Goal: Task Accomplishment & Management: Complete application form

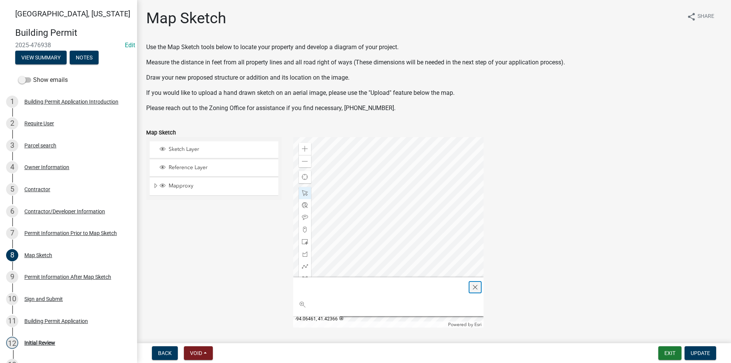
click at [475, 287] on span "Close" at bounding box center [475, 287] width 6 height 6
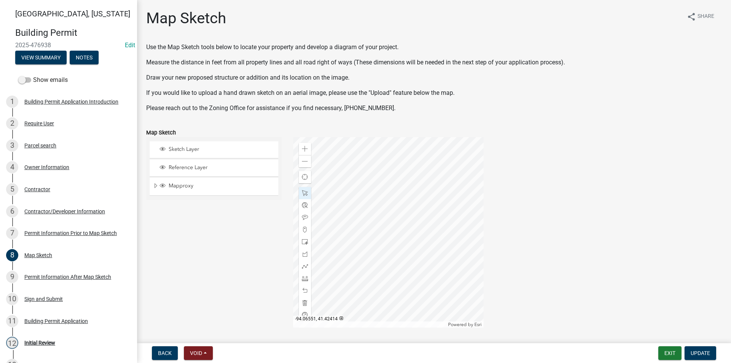
click at [408, 225] on div at bounding box center [388, 232] width 190 height 190
click at [304, 149] on span at bounding box center [305, 149] width 6 height 6
click at [433, 234] on div at bounding box center [388, 232] width 190 height 190
click at [435, 204] on div at bounding box center [388, 232] width 190 height 190
click at [367, 156] on div at bounding box center [388, 232] width 190 height 190
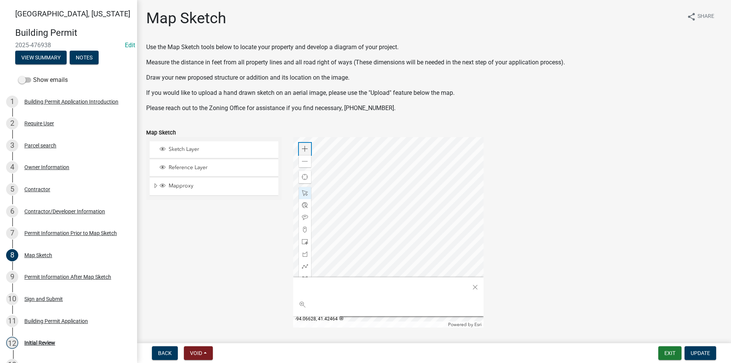
click at [304, 146] on span at bounding box center [305, 149] width 6 height 6
click at [380, 177] on div at bounding box center [388, 232] width 190 height 190
click at [475, 286] on span "Close" at bounding box center [475, 287] width 6 height 6
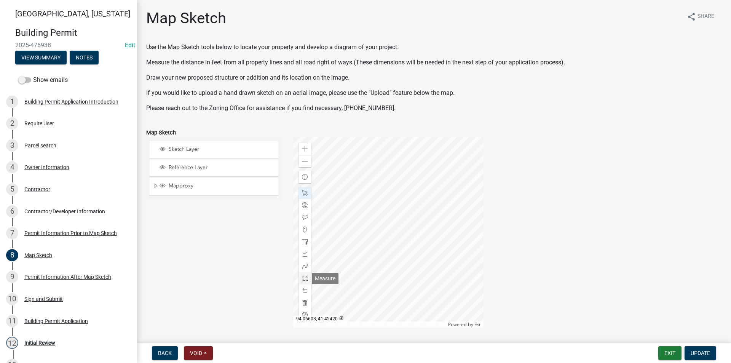
click at [305, 278] on span at bounding box center [305, 278] width 6 height 6
click at [370, 229] on div at bounding box center [388, 232] width 190 height 190
click at [371, 226] on div at bounding box center [388, 232] width 190 height 190
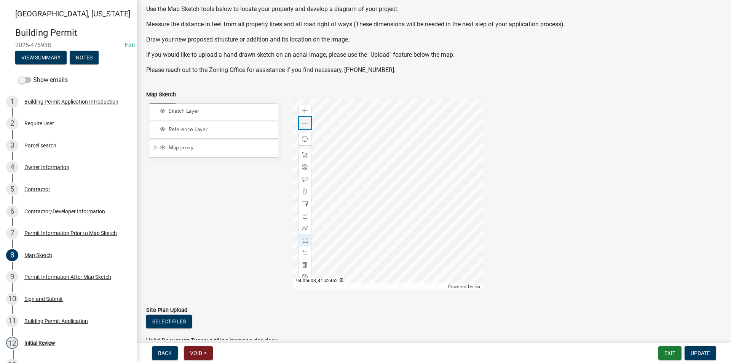
click at [307, 125] on div "Zoom out" at bounding box center [305, 123] width 12 height 12
click at [379, 109] on div at bounding box center [388, 194] width 190 height 190
click at [302, 158] on div at bounding box center [305, 155] width 12 height 12
click at [366, 187] on div at bounding box center [388, 194] width 190 height 190
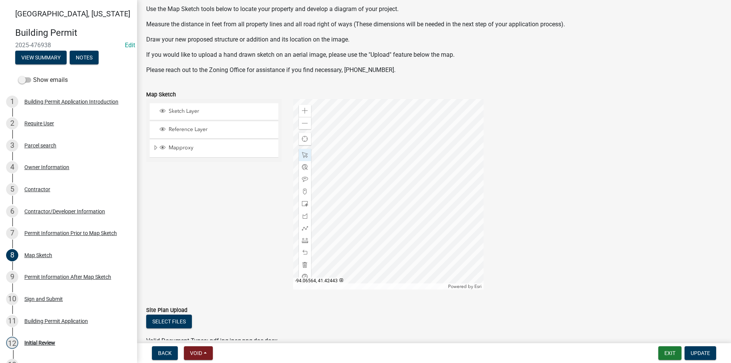
click at [416, 176] on div at bounding box center [388, 194] width 190 height 190
click at [699, 353] on span "Update" at bounding box center [700, 353] width 19 height 6
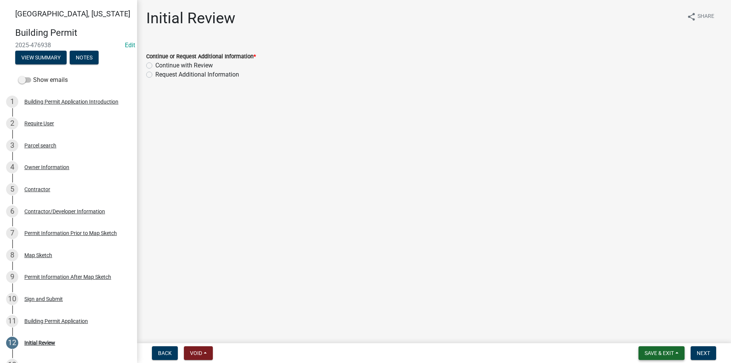
click at [662, 351] on span "Save & Exit" at bounding box center [659, 353] width 29 height 6
click at [642, 309] on button "Save" at bounding box center [654, 315] width 61 height 18
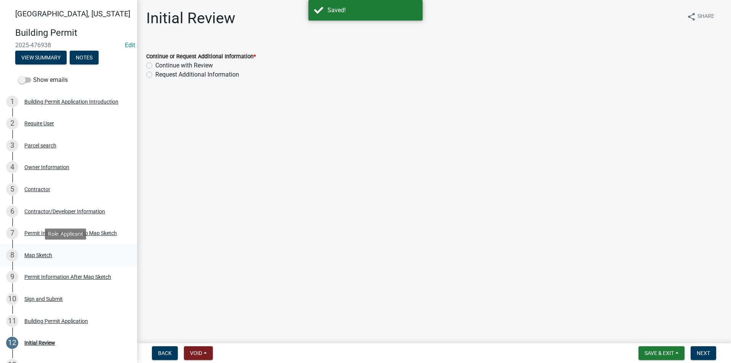
click at [42, 256] on div "Map Sketch" at bounding box center [38, 255] width 28 height 5
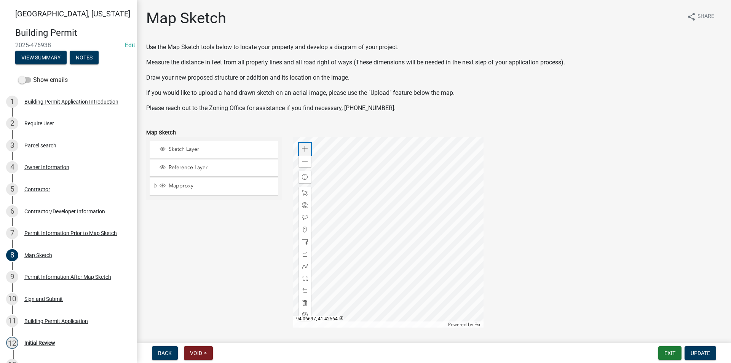
click at [305, 149] on span at bounding box center [305, 149] width 6 height 6
click at [433, 189] on div at bounding box center [388, 232] width 190 height 190
click at [44, 278] on div "Permit Information After Map Sketch" at bounding box center [67, 276] width 87 height 5
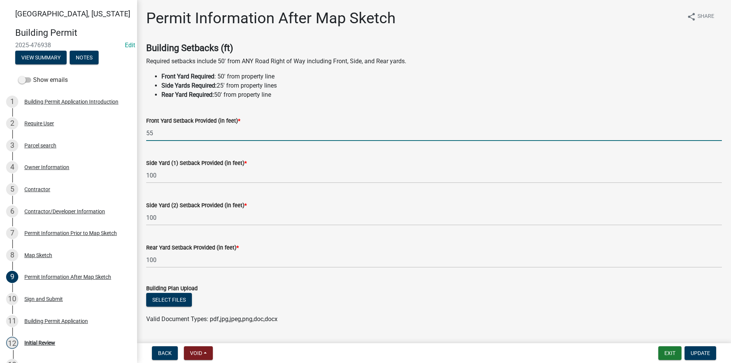
drag, startPoint x: 152, startPoint y: 138, endPoint x: 139, endPoint y: 138, distance: 12.6
click at [140, 138] on div "Permit Information After Map Sketch share Share Building Setbacks (ft) Required…" at bounding box center [434, 222] width 594 height 426
type input "31"
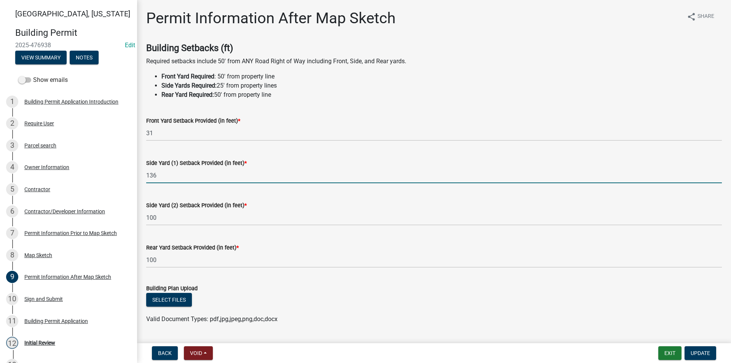
type input "136"
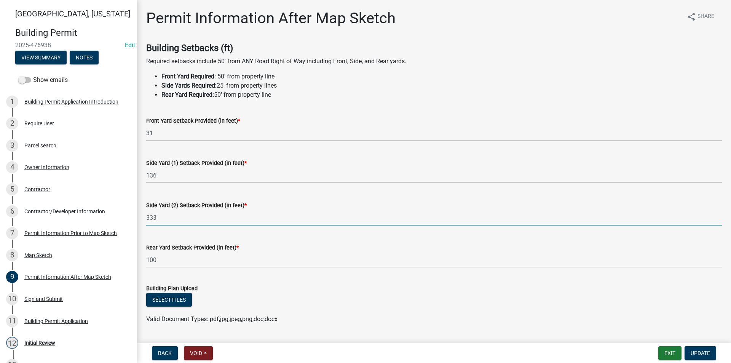
type input "333"
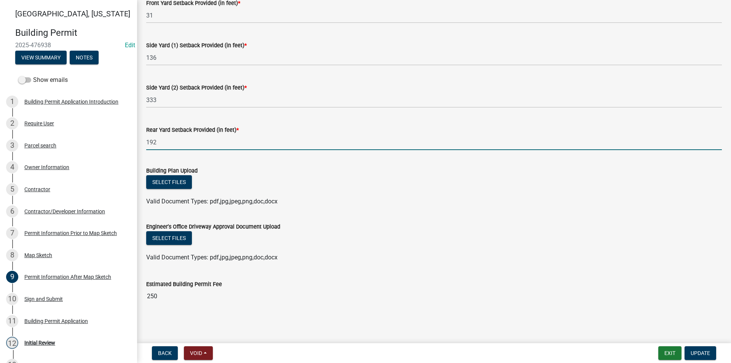
scroll to position [118, 0]
type input "192"
click at [701, 353] on span "Update" at bounding box center [700, 353] width 19 height 6
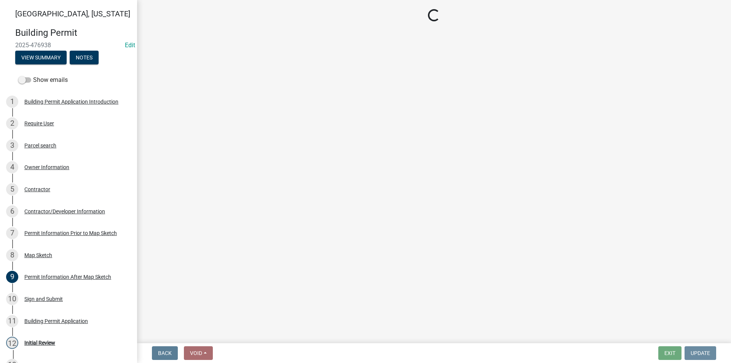
scroll to position [0, 0]
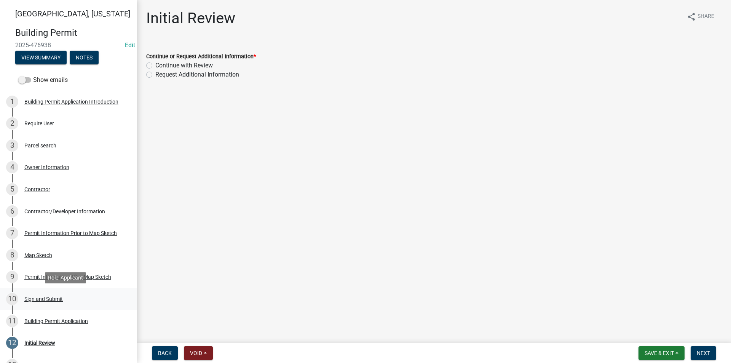
click at [63, 298] on div "Sign and Submit" at bounding box center [43, 298] width 38 height 5
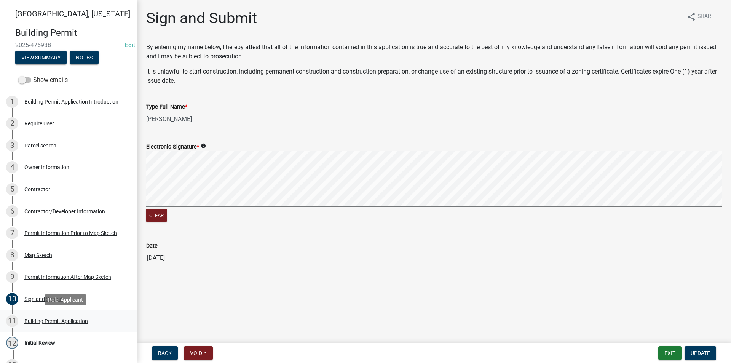
click at [61, 318] on div "Building Permit Application" at bounding box center [56, 320] width 64 height 5
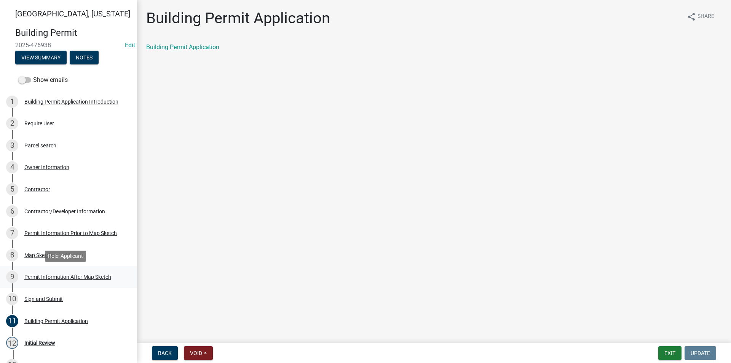
click at [53, 277] on div "Permit Information After Map Sketch" at bounding box center [67, 276] width 87 height 5
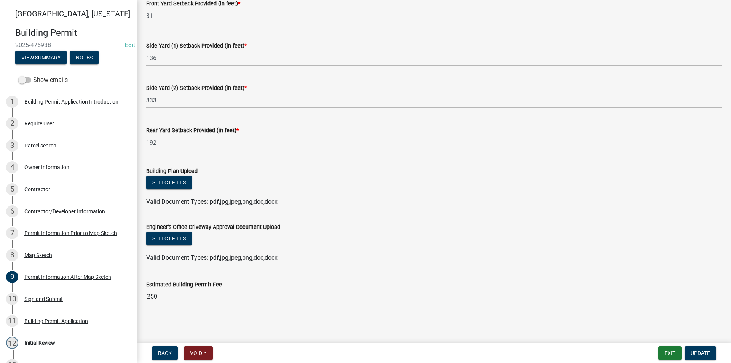
scroll to position [118, 0]
click at [51, 297] on div "Sign and Submit" at bounding box center [43, 298] width 38 height 5
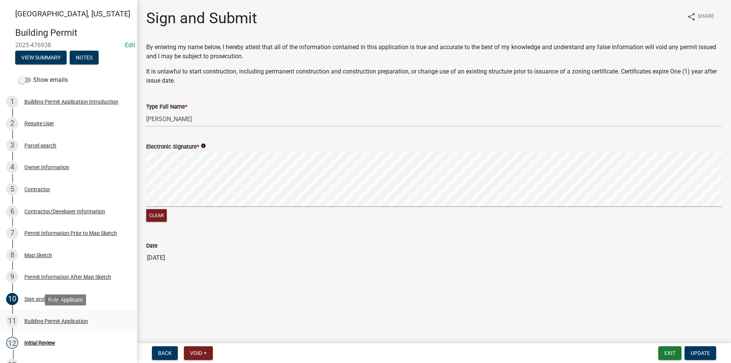
click at [63, 322] on div "Building Permit Application" at bounding box center [56, 320] width 64 height 5
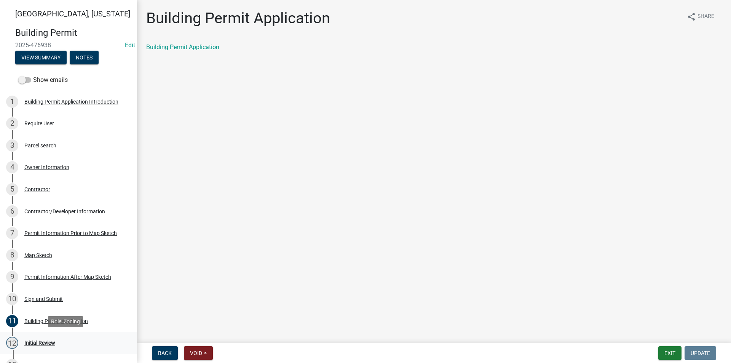
click at [47, 342] on div "Initial Review" at bounding box center [39, 342] width 31 height 5
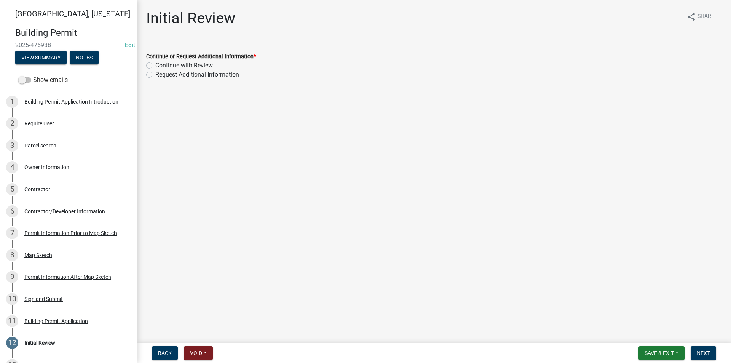
click at [155, 66] on label "Continue with Review" at bounding box center [184, 65] width 58 height 9
click at [155, 66] on input "Continue with Review" at bounding box center [157, 63] width 5 height 5
radio input "true"
click at [705, 351] on span "Next" at bounding box center [703, 353] width 13 height 6
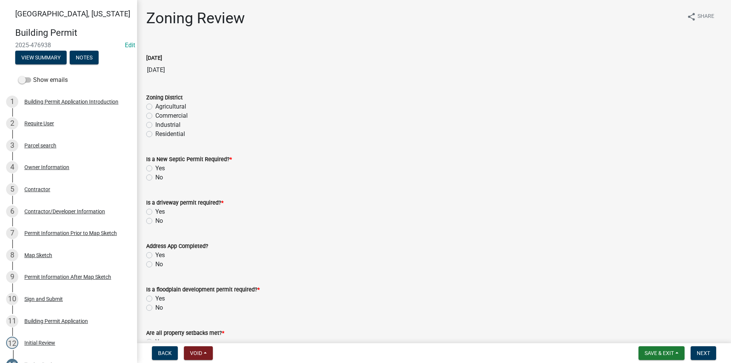
click at [155, 106] on label "Agricultural" at bounding box center [170, 106] width 31 height 9
click at [155, 106] on input "Agricultural" at bounding box center [157, 104] width 5 height 5
radio input "true"
click at [155, 179] on label "No" at bounding box center [159, 177] width 8 height 9
click at [155, 178] on input "No" at bounding box center [157, 175] width 5 height 5
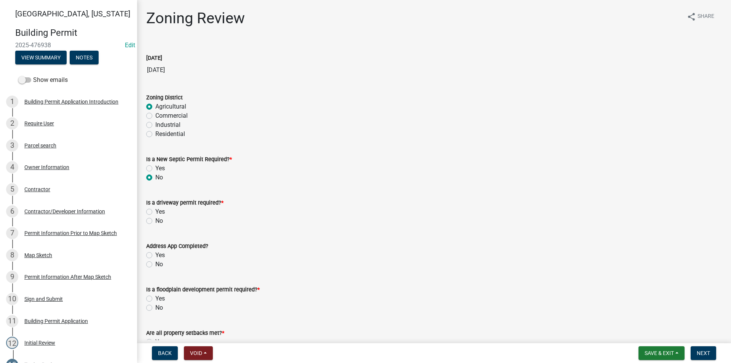
radio input "true"
click at [155, 221] on label "No" at bounding box center [159, 220] width 8 height 9
click at [155, 221] on input "No" at bounding box center [157, 218] width 5 height 5
radio input "true"
click at [155, 255] on label "Yes" at bounding box center [160, 255] width 10 height 9
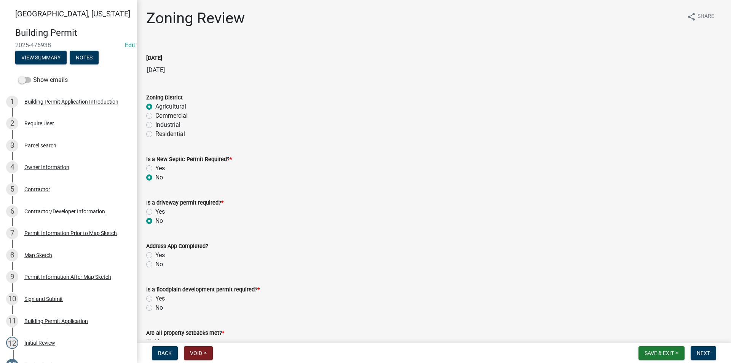
click at [155, 255] on input "Yes" at bounding box center [157, 253] width 5 height 5
radio input "true"
click at [155, 309] on label "No" at bounding box center [159, 307] width 8 height 9
click at [155, 308] on input "No" at bounding box center [157, 305] width 5 height 5
radio input "true"
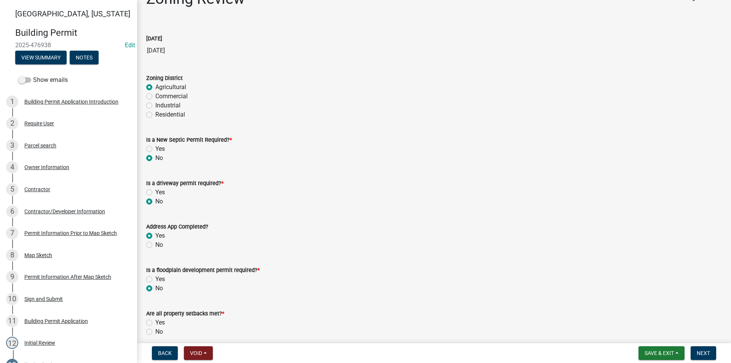
scroll to position [76, 0]
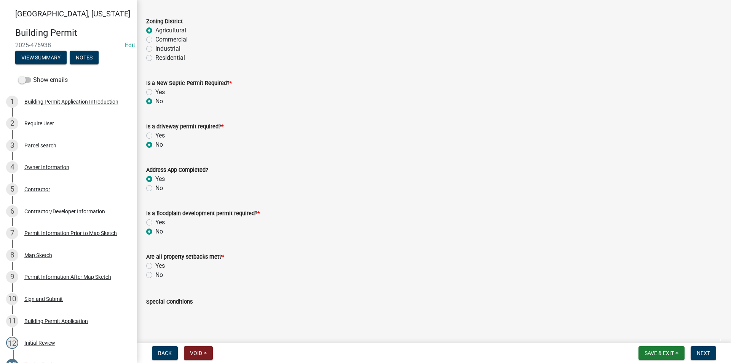
click at [155, 266] on label "Yes" at bounding box center [160, 265] width 10 height 9
click at [155, 266] on input "Yes" at bounding box center [157, 263] width 5 height 5
radio input "true"
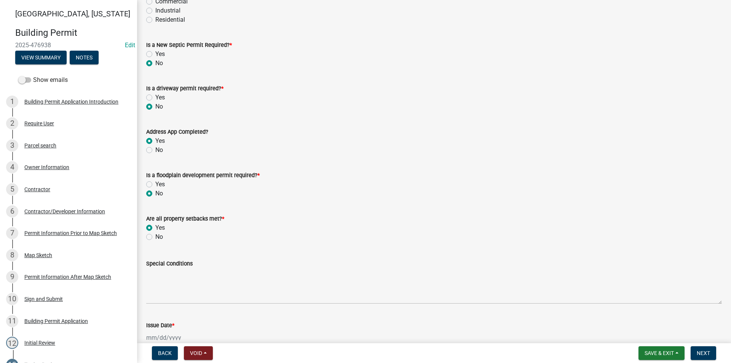
scroll to position [152, 0]
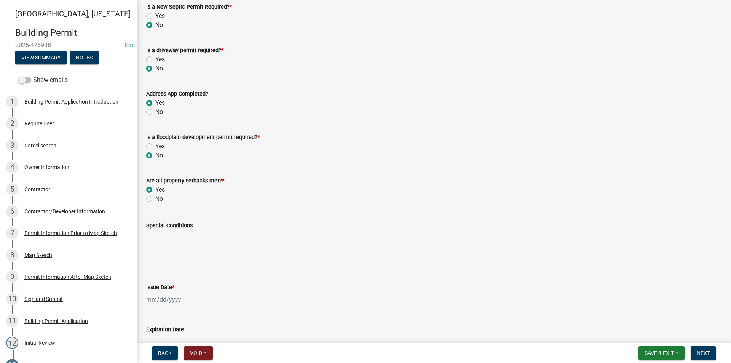
click at [155, 199] on label "No" at bounding box center [159, 198] width 8 height 9
click at [155, 199] on input "No" at bounding box center [157, 196] width 5 height 5
radio input "true"
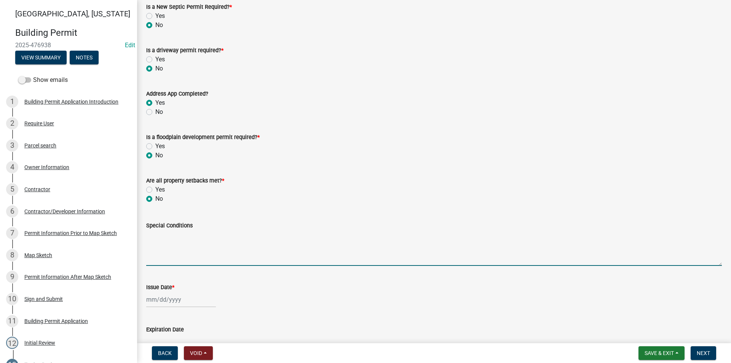
click at [168, 246] on textarea "Special Conditions" at bounding box center [434, 248] width 576 height 36
type textarea "F"
click at [265, 236] on textarea "30'X42' Attached Garage - Structure is to be no closer to the road than the exi…" at bounding box center [434, 248] width 576 height 36
click at [405, 236] on textarea "30'X42' Attached Garage - Structure is to be located no closer to the road than…" at bounding box center [434, 248] width 576 height 36
click at [423, 236] on textarea "30'X42' Attached Garage - Structure is to be located no closer to the road than…" at bounding box center [434, 248] width 576 height 36
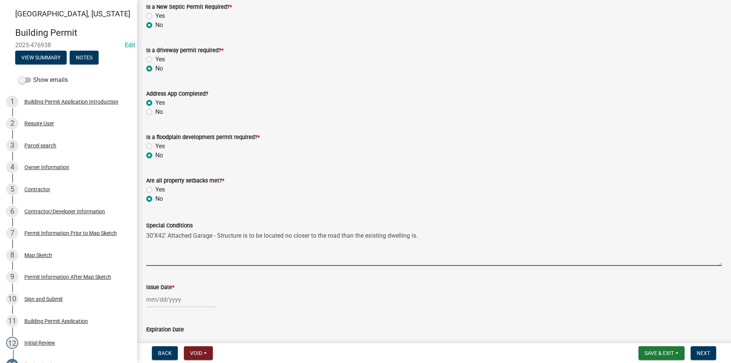
click at [342, 236] on textarea "30'X42' Attached Garage - Structure is to be located no closer to the road than…" at bounding box center [434, 248] width 576 height 36
click at [455, 238] on textarea "30'X42' Attached Garage - Structure is to be located no closer to the road righ…" at bounding box center [434, 248] width 576 height 36
type textarea "30'X42' Attached Garage - Structure is to be located no closer to the road righ…"
click at [165, 299] on div at bounding box center [181, 300] width 70 height 16
select select "9"
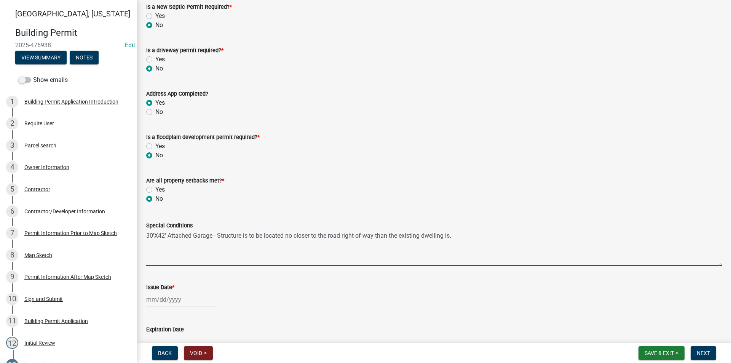
select select "2025"
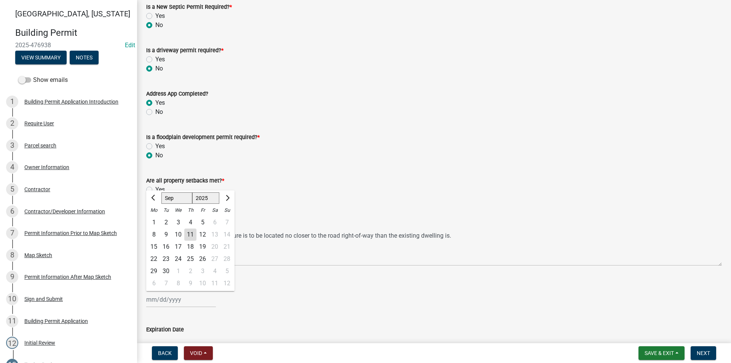
click at [189, 235] on div "11" at bounding box center [190, 235] width 12 height 12
type input "09/11/2025"
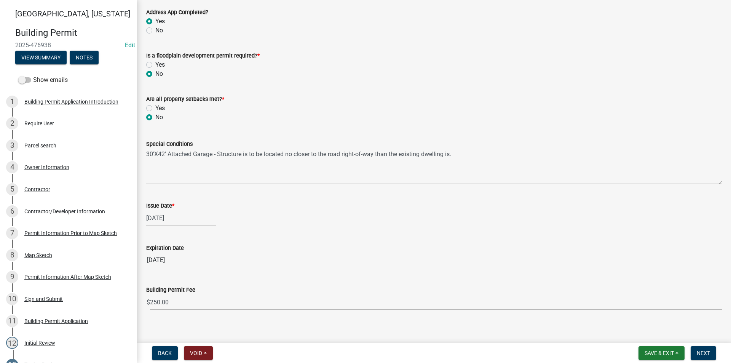
scroll to position [240, 0]
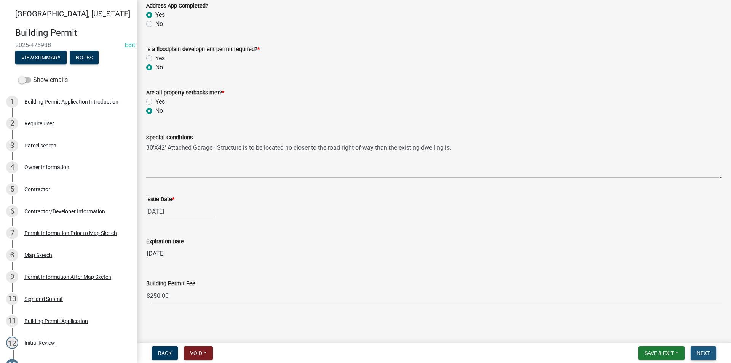
click at [701, 353] on span "Next" at bounding box center [703, 353] width 13 height 6
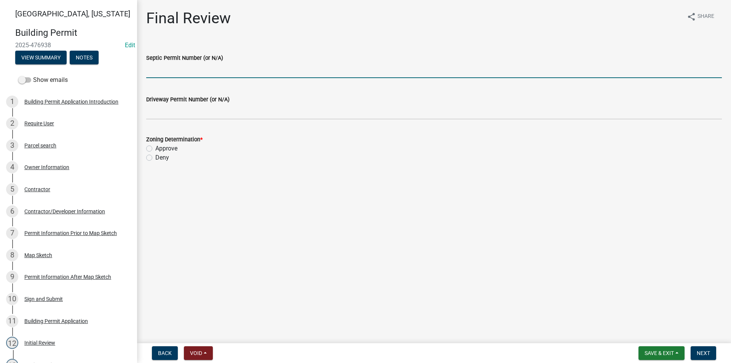
click at [161, 73] on input "Septic Permit Number (or N/A)" at bounding box center [434, 70] width 576 height 16
type input "N/A"
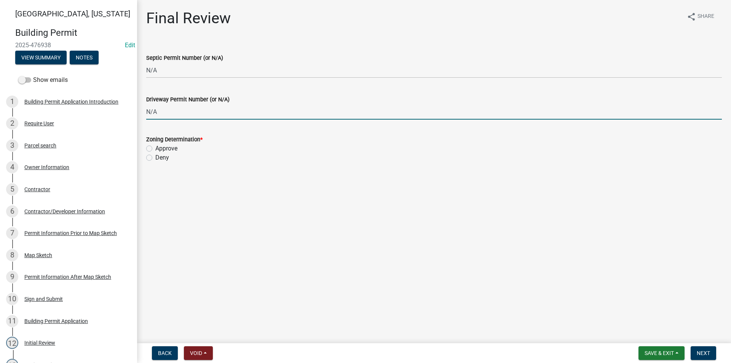
type input "N/A"
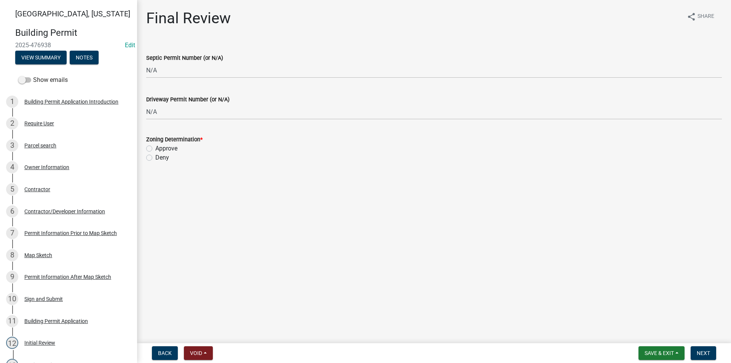
click at [155, 150] on label "Approve" at bounding box center [166, 148] width 22 height 9
click at [155, 149] on input "Approve" at bounding box center [157, 146] width 5 height 5
radio input "true"
click at [705, 351] on span "Next" at bounding box center [703, 353] width 13 height 6
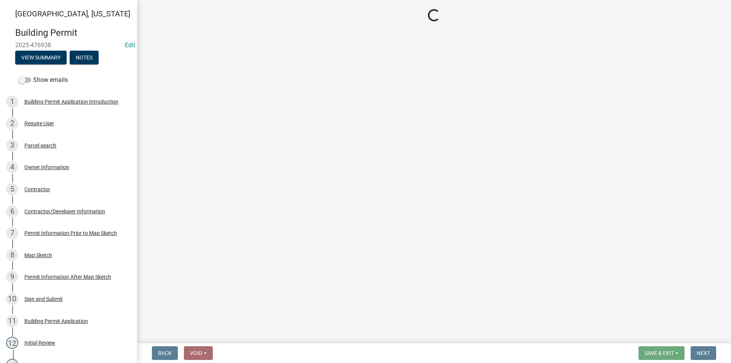
select select "3: 3"
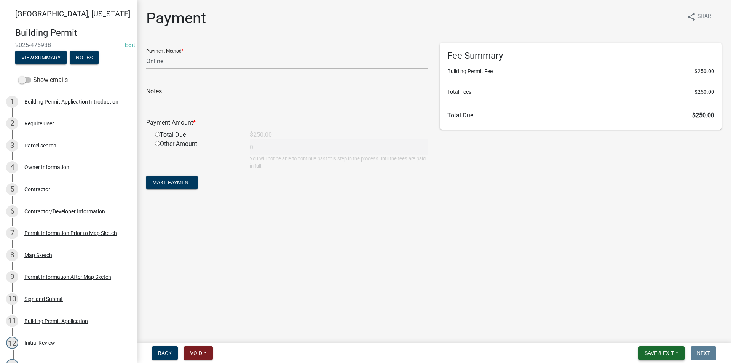
click at [655, 353] on span "Save & Exit" at bounding box center [659, 353] width 29 height 6
click at [651, 334] on button "Save & Exit" at bounding box center [654, 333] width 61 height 18
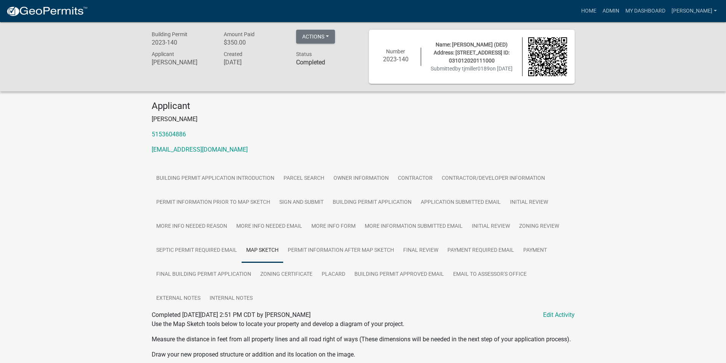
scroll to position [302, 0]
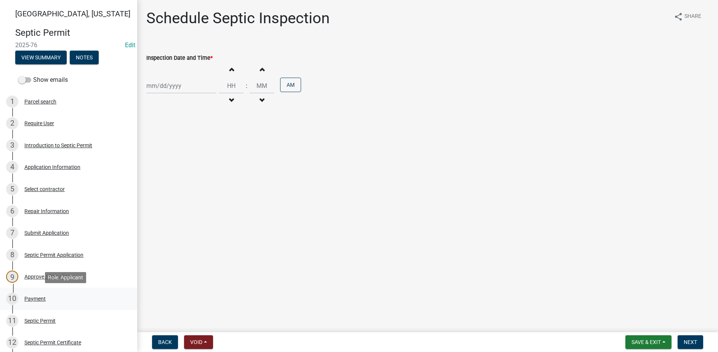
click at [59, 299] on div "10 Payment" at bounding box center [65, 299] width 119 height 12
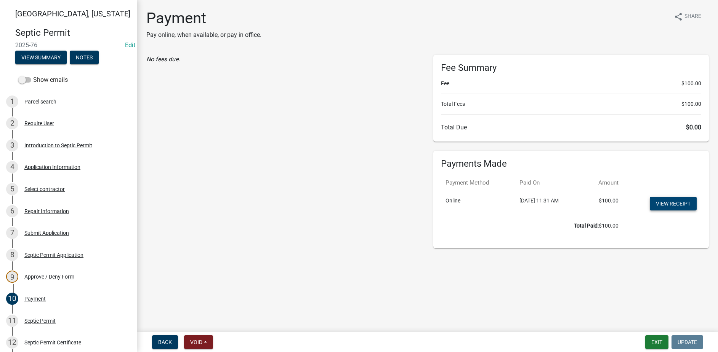
click at [670, 206] on link "View receipt" at bounding box center [672, 204] width 47 height 14
click at [53, 209] on div "Repair Information" at bounding box center [46, 211] width 45 height 5
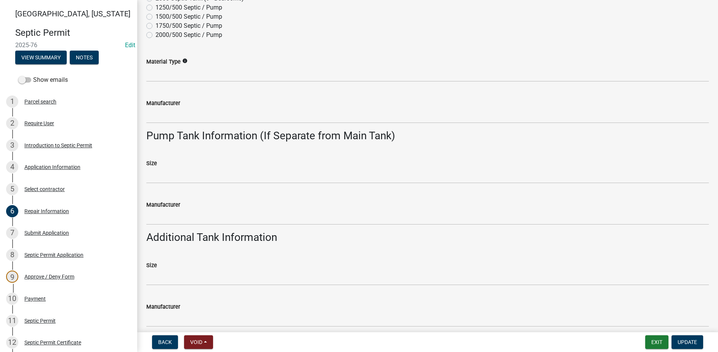
scroll to position [254, 0]
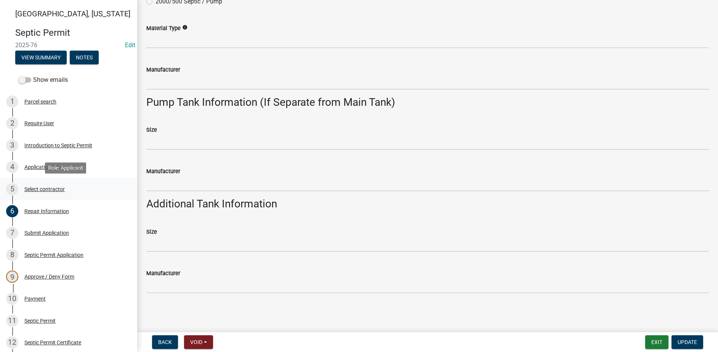
click at [56, 191] on div "Select contractor" at bounding box center [44, 189] width 40 height 5
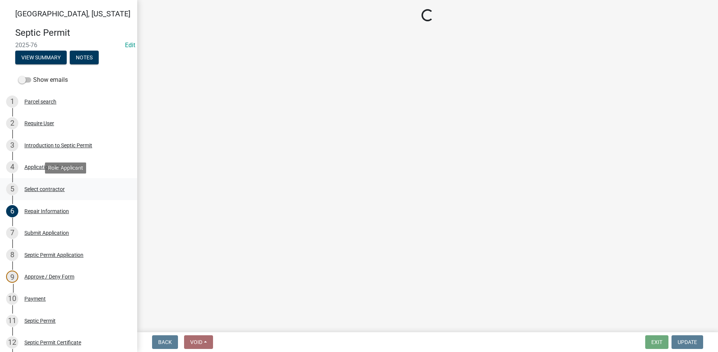
scroll to position [0, 0]
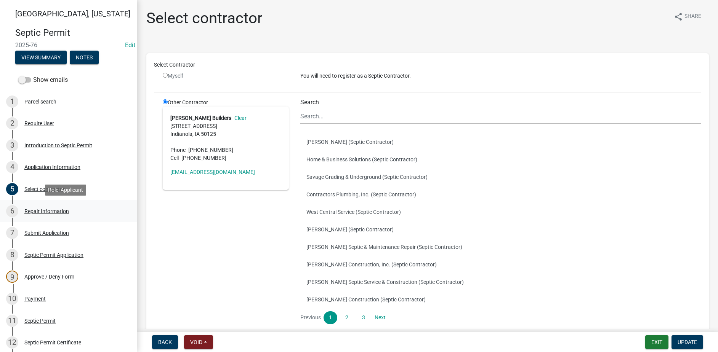
click at [64, 214] on div "6 Repair Information" at bounding box center [65, 211] width 119 height 12
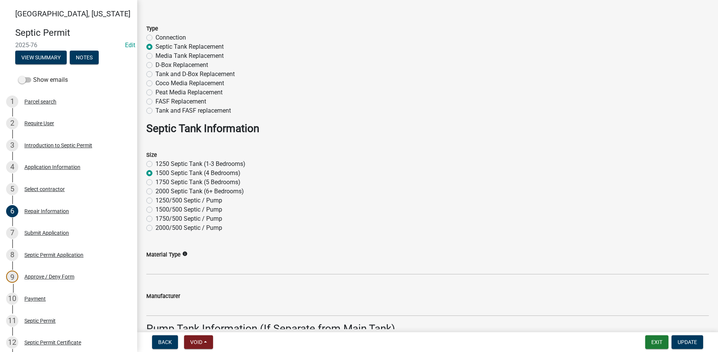
scroll to position [114, 0]
